Goal: Check status: Check status

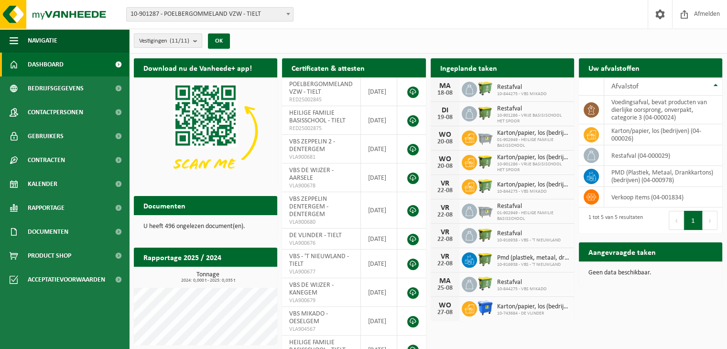
click at [193, 43] on button "Vestigingen (11/11)" at bounding box center [168, 40] width 68 height 14
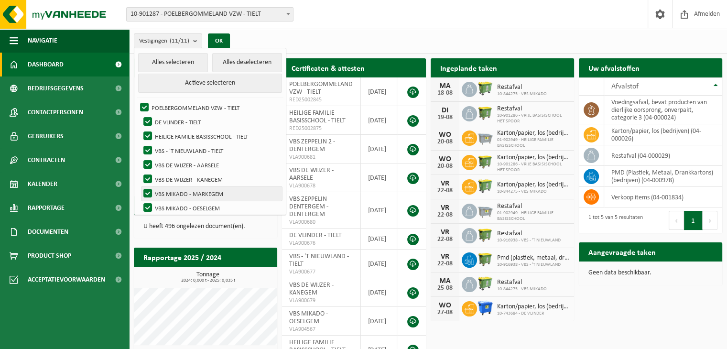
click at [209, 191] on label "VBS MIKADO - MARKEGEM" at bounding box center [212, 193] width 141 height 14
click at [140, 186] on input "VBS MIKADO - MARKEGEM" at bounding box center [140, 186] width 0 height 0
click at [208, 83] on button "Actieve selecteren" at bounding box center [210, 83] width 144 height 19
checkbox input "true"
click at [224, 63] on button "Alles deselecteren" at bounding box center [247, 62] width 70 height 19
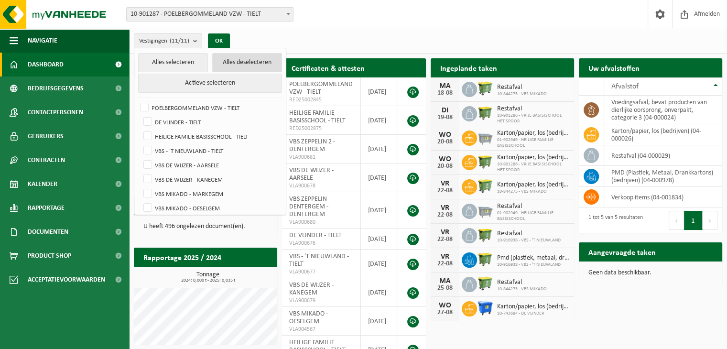
checkbox input "false"
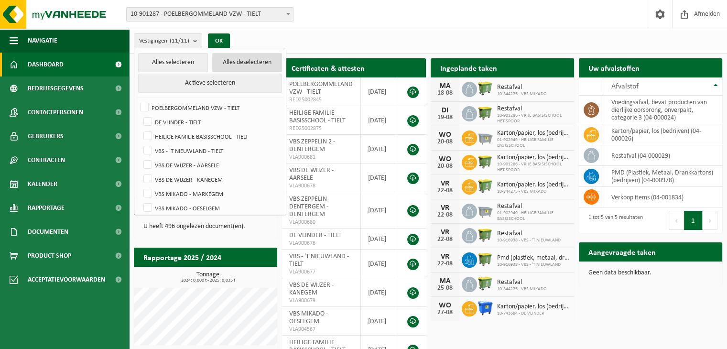
checkbox input "false"
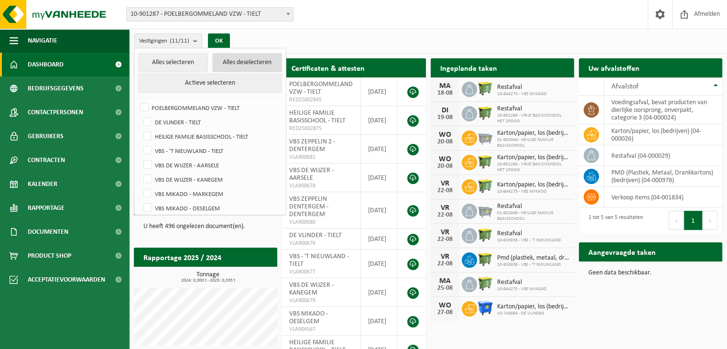
checkbox input "false"
click at [217, 192] on label "VBS MIKADO - MARKEGEM" at bounding box center [212, 193] width 141 height 14
click at [140, 186] on input "VBS MIKADO - MARKEGEM" at bounding box center [140, 186] width 0 height 0
checkbox input "true"
click at [216, 42] on button "OK" at bounding box center [216, 40] width 22 height 15
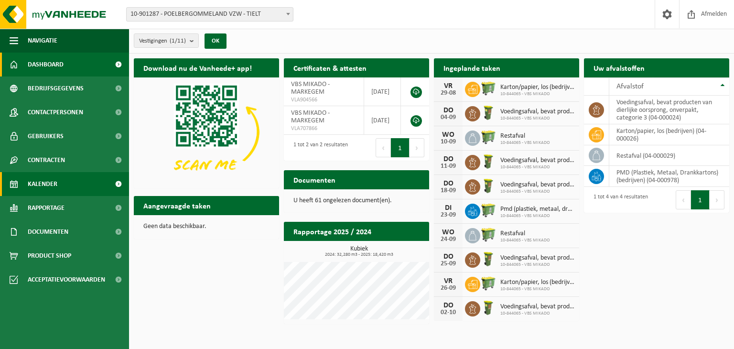
click at [39, 181] on span "Kalender" at bounding box center [43, 184] width 30 height 24
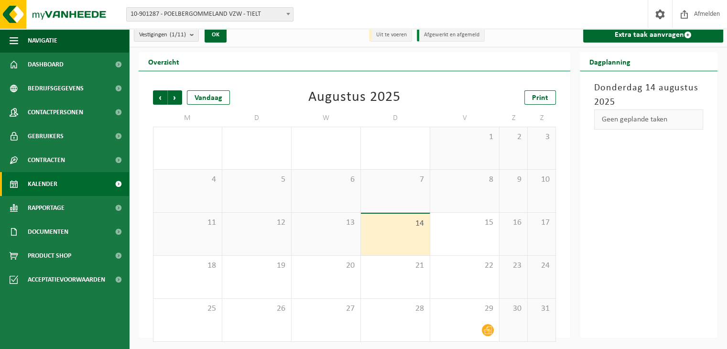
scroll to position [8, 0]
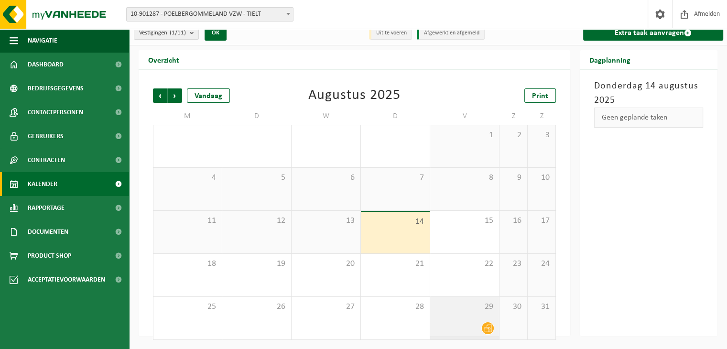
click at [478, 320] on div "29" at bounding box center [464, 318] width 69 height 43
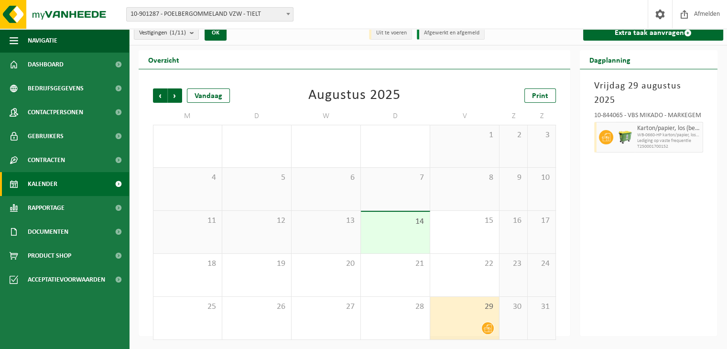
click at [478, 320] on div "29" at bounding box center [464, 318] width 69 height 43
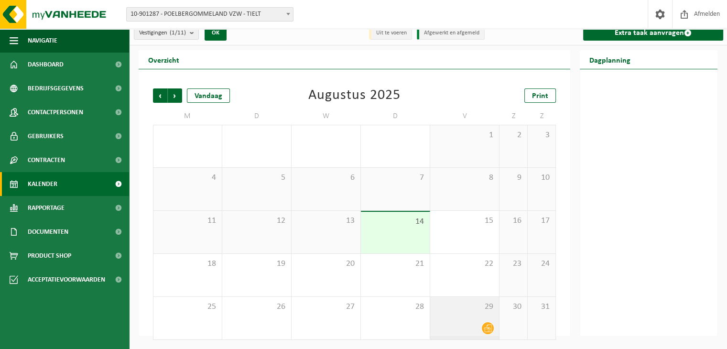
click at [478, 320] on div "29" at bounding box center [464, 318] width 69 height 43
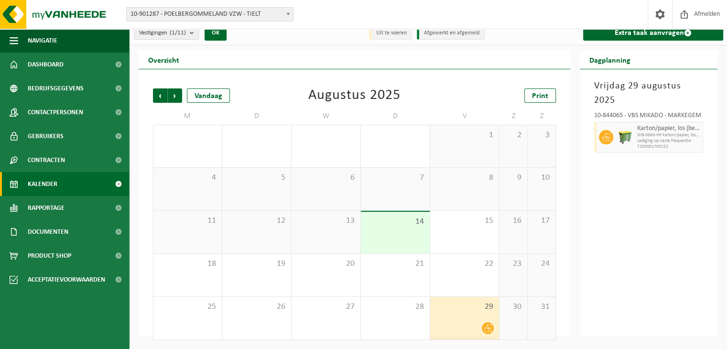
click at [478, 320] on div "29" at bounding box center [464, 318] width 69 height 43
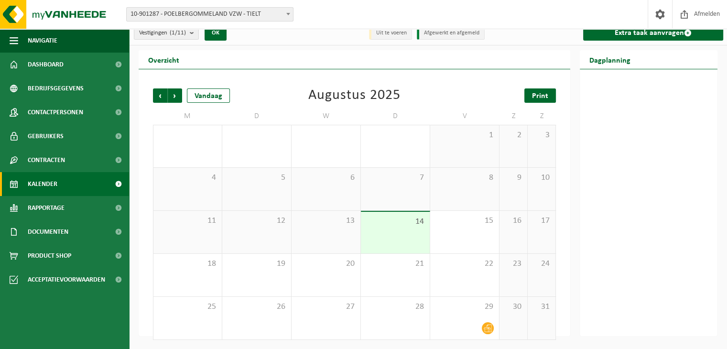
click at [543, 92] on span "Print" at bounding box center [540, 96] width 16 height 8
click at [172, 95] on span "Volgende" at bounding box center [175, 95] width 14 height 14
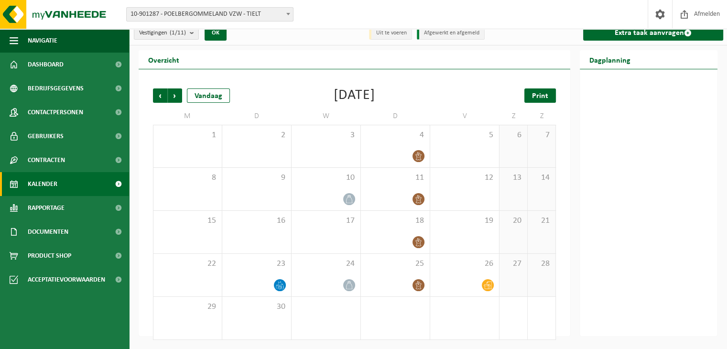
click at [545, 98] on span "Print" at bounding box center [540, 96] width 16 height 8
